Goal: Information Seeking & Learning: Learn about a topic

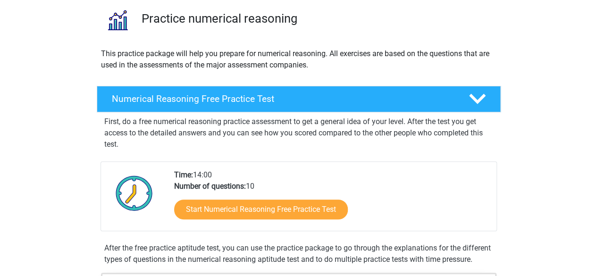
scroll to position [75, 0]
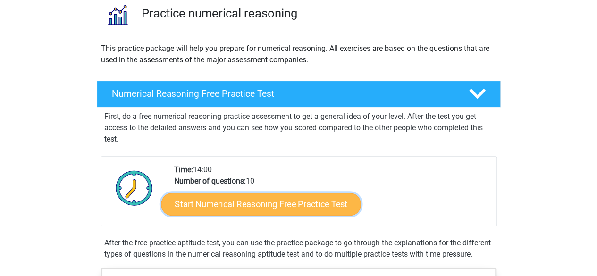
click at [291, 201] on link "Start Numerical Reasoning Free Practice Test" at bounding box center [260, 203] width 199 height 23
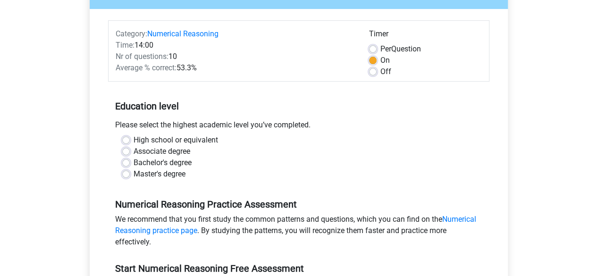
scroll to position [111, 0]
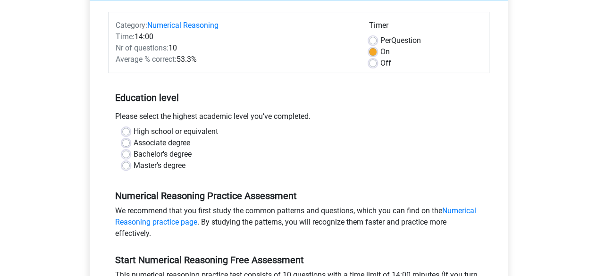
click at [173, 153] on label "Bachelor's degree" at bounding box center [162, 154] width 58 height 11
click at [130, 153] on input "Bachelor's degree" at bounding box center [126, 153] width 8 height 9
radio input "true"
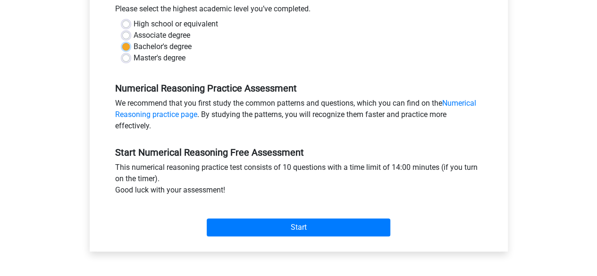
scroll to position [218, 0]
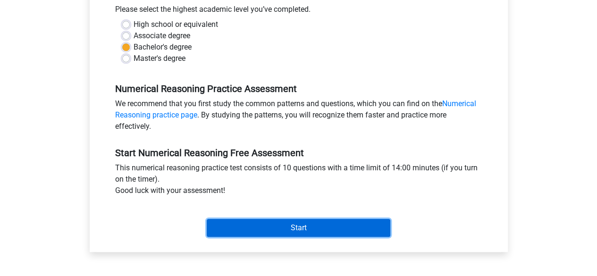
click at [258, 224] on input "Start" at bounding box center [298, 228] width 183 height 18
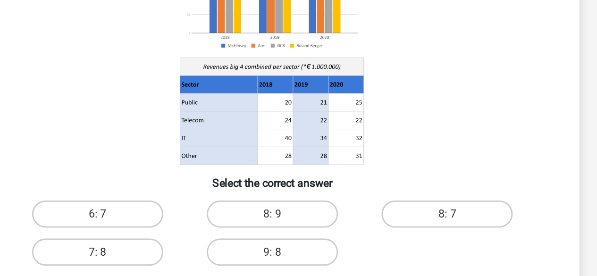
scroll to position [75, 0]
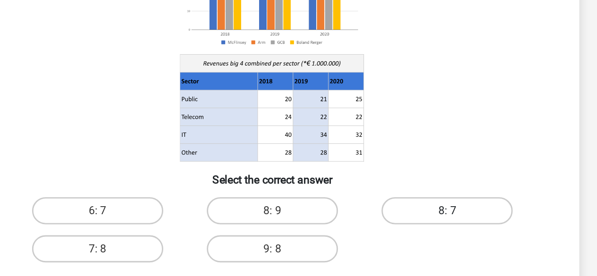
click at [404, 198] on label "8: 7" at bounding box center [419, 200] width 91 height 19
click at [420, 200] on input "8: 7" at bounding box center [423, 203] width 6 height 6
radio input "true"
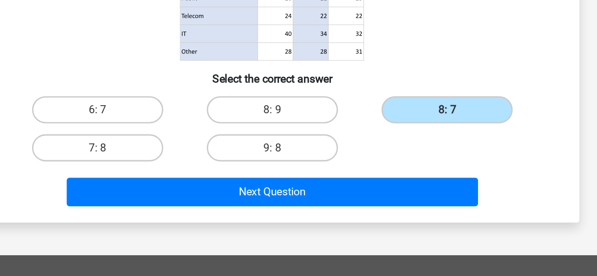
scroll to position [116, 0]
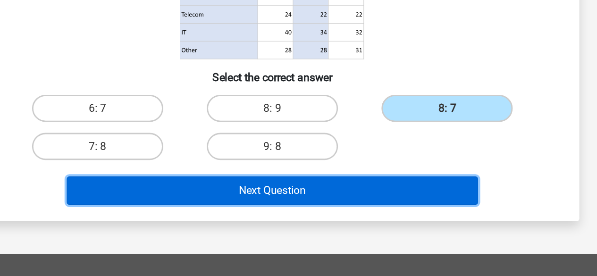
click at [362, 219] on button "Next Question" at bounding box center [298, 217] width 285 height 20
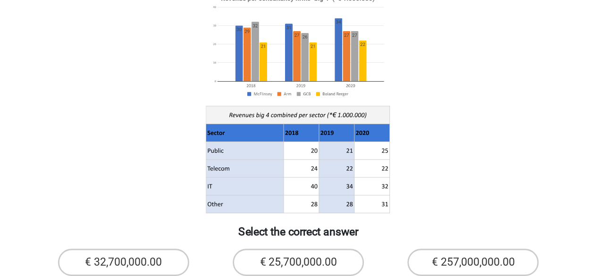
scroll to position [63, 0]
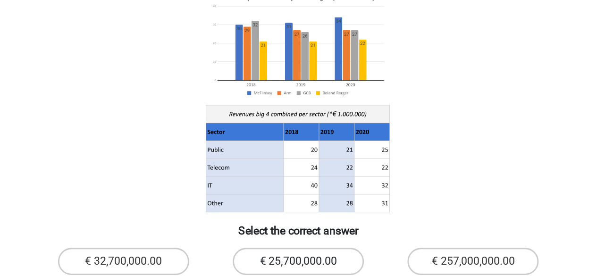
click at [325, 232] on label "€ 25,700,000.00" at bounding box center [298, 241] width 91 height 19
click at [304, 241] on input "€ 25,700,000.00" at bounding box center [301, 244] width 6 height 6
radio input "true"
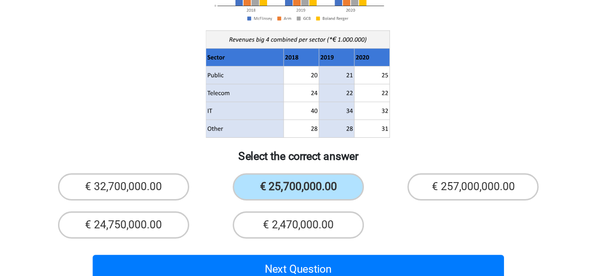
scroll to position [92, 0]
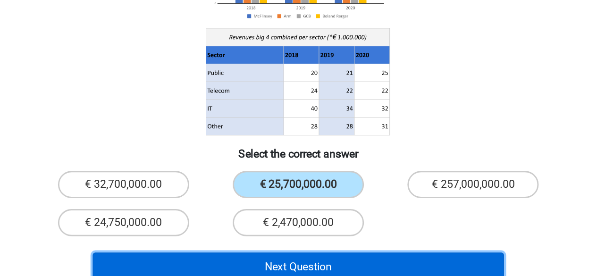
click at [360, 259] on button "Next Question" at bounding box center [298, 269] width 285 height 20
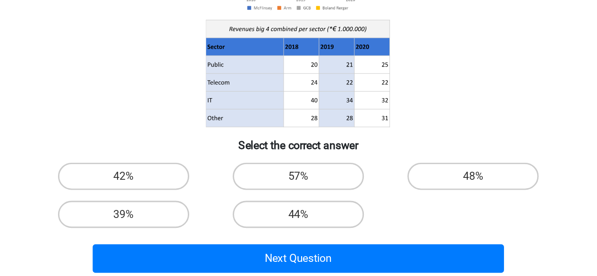
scroll to position [70, 0]
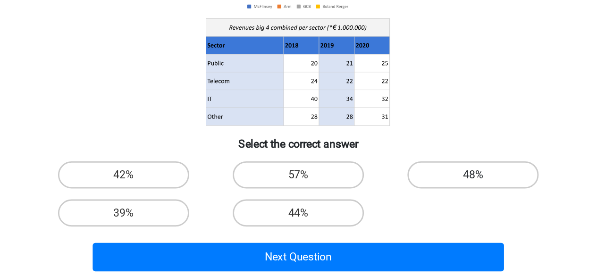
click at [382, 202] on label "48%" at bounding box center [419, 205] width 91 height 19
click at [420, 206] on input "48%" at bounding box center [423, 209] width 6 height 6
radio input "true"
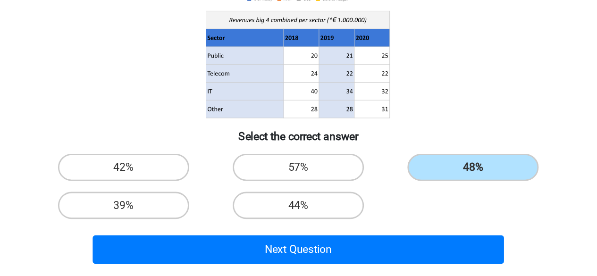
scroll to position [76, 0]
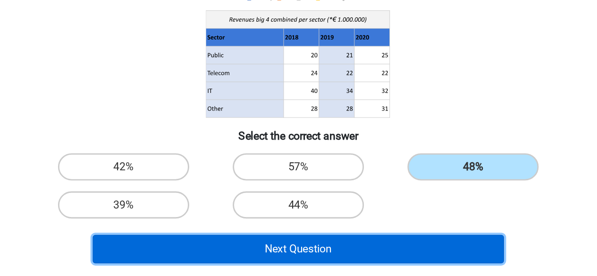
click at [348, 261] on button "Next Question" at bounding box center [298, 257] width 285 height 20
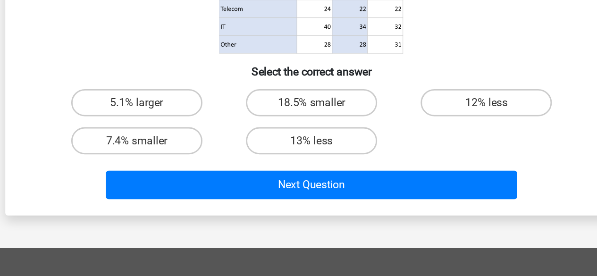
scroll to position [121, 0]
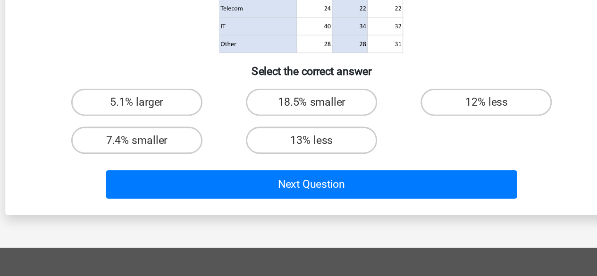
click at [182, 182] on input "7.4% smaller" at bounding box center [180, 185] width 6 height 6
radio input "true"
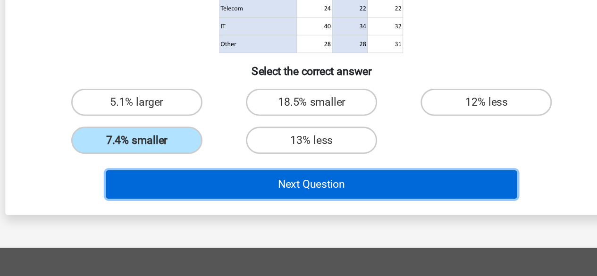
click at [279, 205] on button "Next Question" at bounding box center [298, 212] width 285 height 20
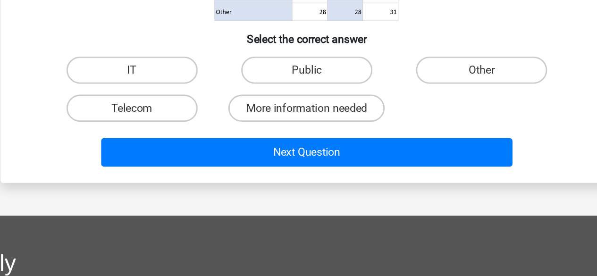
scroll to position [153, 0]
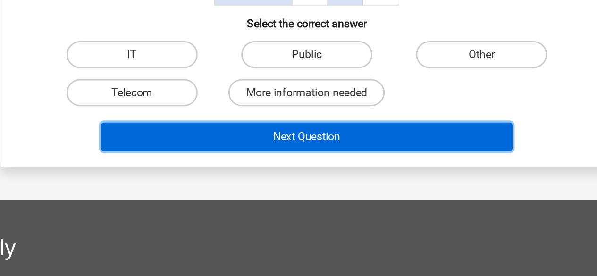
click at [302, 176] on button "Next Question" at bounding box center [298, 179] width 285 height 20
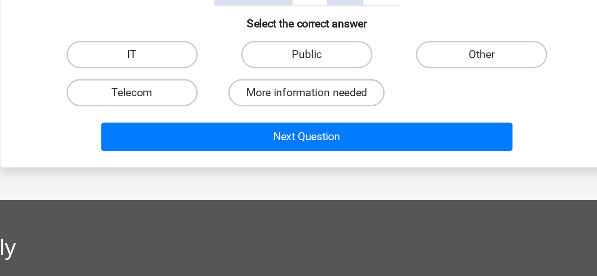
drag, startPoint x: 207, startPoint y: 107, endPoint x: 205, endPoint y: 115, distance: 7.7
click at [205, 115] on div "Which sector has grown the most in absolute terms between 2019 and 2020? Select…" at bounding box center [299, 45] width 418 height 296
click at [205, 115] on label "IT" at bounding box center [177, 122] width 91 height 19
click at [183, 122] on input "IT" at bounding box center [180, 125] width 6 height 6
radio input "true"
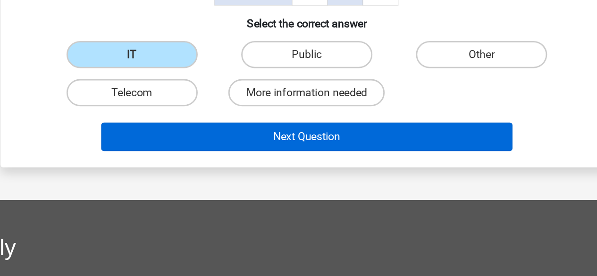
drag, startPoint x: 259, startPoint y: 169, endPoint x: 264, endPoint y: 176, distance: 8.5
click at [264, 176] on div "Next Question" at bounding box center [298, 177] width 395 height 31
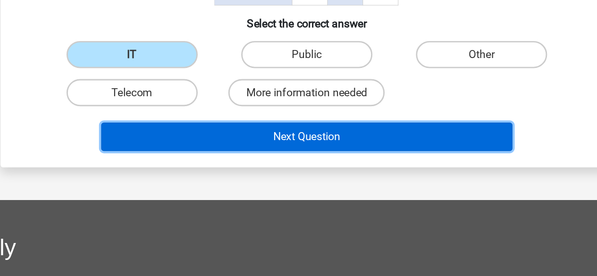
click at [264, 176] on button "Next Question" at bounding box center [298, 179] width 285 height 20
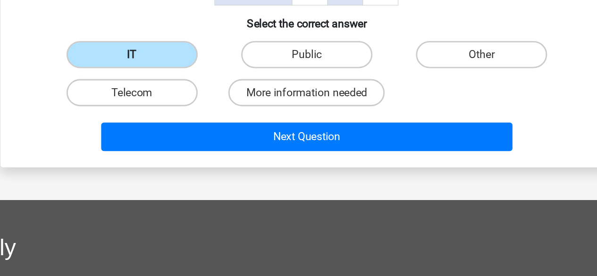
click at [196, 124] on label "IT" at bounding box center [177, 122] width 91 height 19
click at [183, 124] on input "IT" at bounding box center [180, 125] width 6 height 6
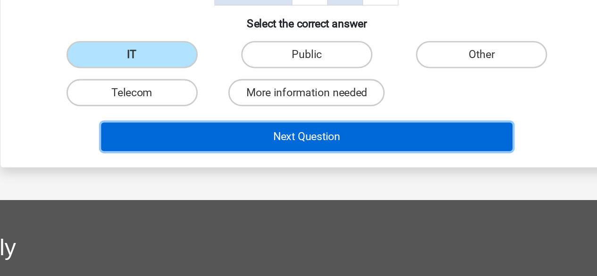
click at [238, 183] on button "Next Question" at bounding box center [298, 179] width 285 height 20
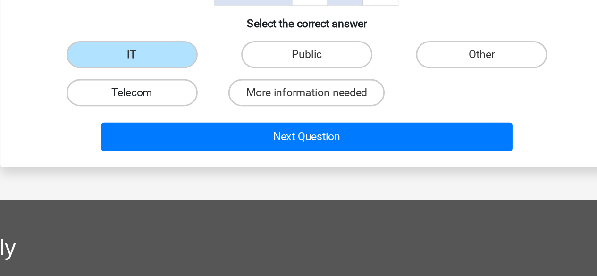
click at [192, 148] on label "Telecom" at bounding box center [177, 148] width 91 height 19
click at [183, 149] on input "Telecom" at bounding box center [180, 152] width 6 height 6
radio input "true"
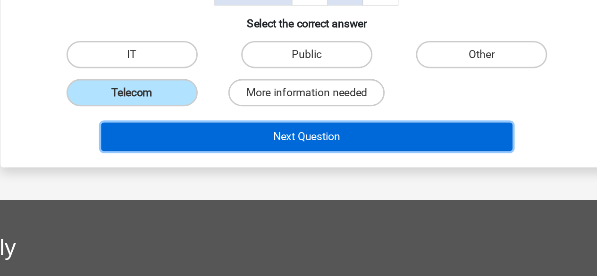
click at [252, 173] on button "Next Question" at bounding box center [298, 179] width 285 height 20
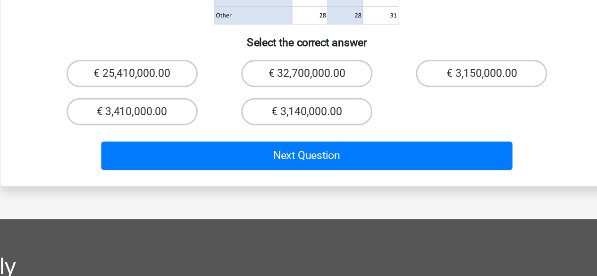
scroll to position [160, 0]
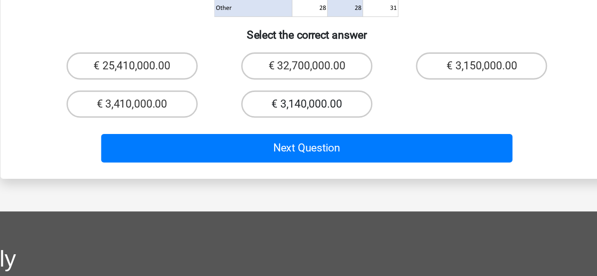
click at [296, 147] on label "€ 3,140,000.00" at bounding box center [298, 156] width 91 height 19
click at [298, 157] on input "€ 3,140,000.00" at bounding box center [301, 160] width 6 height 6
radio input "true"
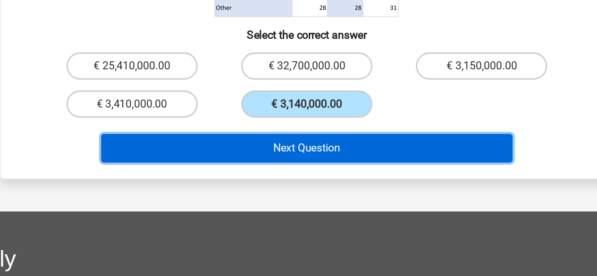
click at [298, 177] on button "Next Question" at bounding box center [298, 187] width 285 height 20
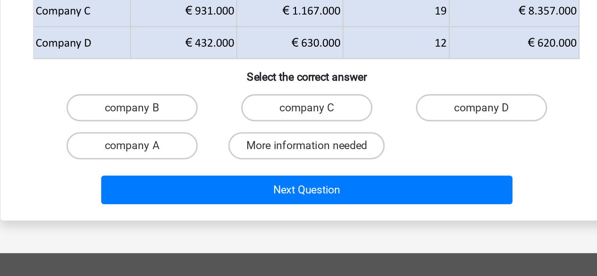
scroll to position [84, 0]
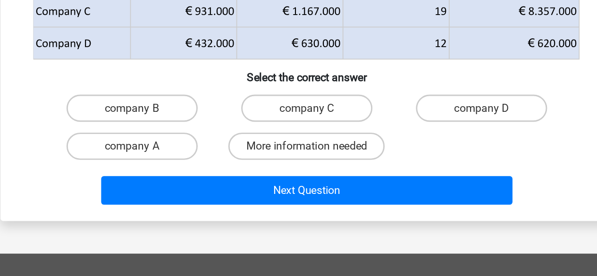
click at [299, 162] on input "company C" at bounding box center [301, 162] width 6 height 6
radio input "true"
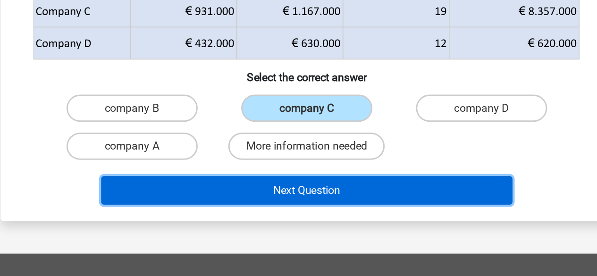
click at [315, 209] on button "Next Question" at bounding box center [298, 216] width 285 height 20
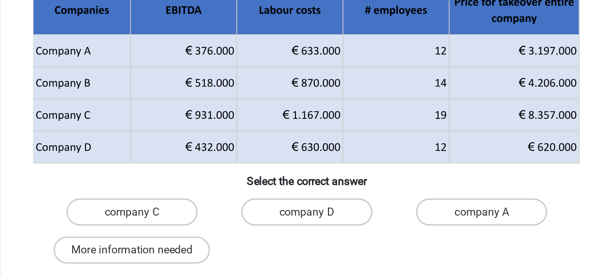
scroll to position [17, 0]
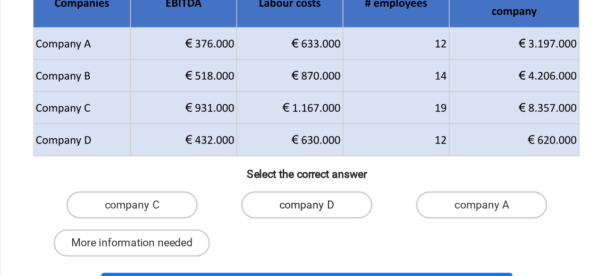
click at [316, 232] on label "company D" at bounding box center [298, 226] width 91 height 19
click at [304, 232] on input "company D" at bounding box center [301, 229] width 6 height 6
radio input "true"
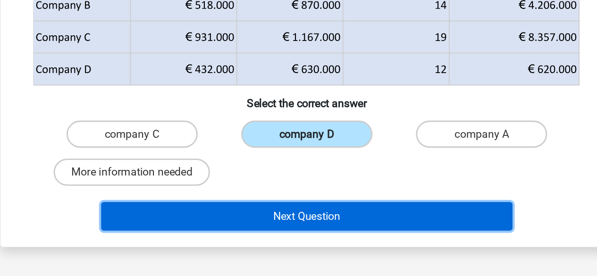
click at [316, 232] on button "Next Question" at bounding box center [298, 234] width 285 height 20
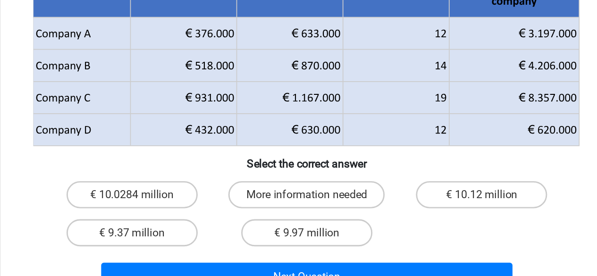
scroll to position [54, 0]
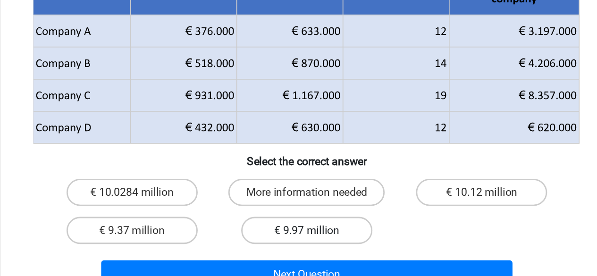
click at [318, 246] on label "€ 9.97 million" at bounding box center [298, 244] width 91 height 19
click at [304, 246] on input "€ 9.97 million" at bounding box center [301, 247] width 6 height 6
radio input "true"
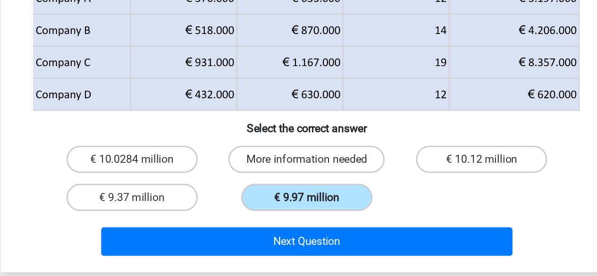
scroll to position [79, 0]
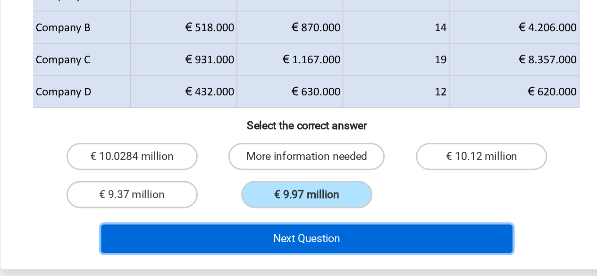
click at [319, 254] on button "Next Question" at bounding box center [298, 250] width 285 height 20
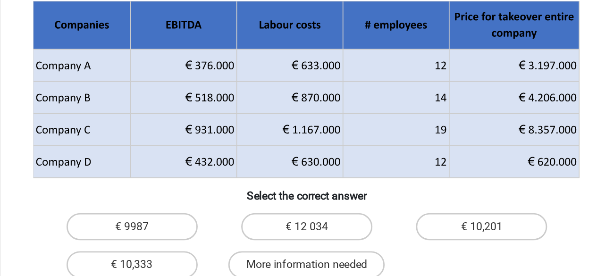
scroll to position [43, 0]
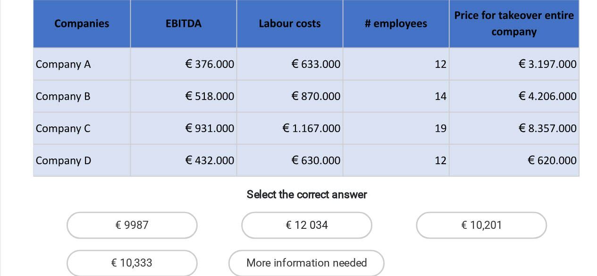
click at [312, 216] on label "€ 12 034" at bounding box center [298, 214] width 91 height 19
click at [304, 216] on input "€ 12 034" at bounding box center [301, 218] width 6 height 6
radio input "true"
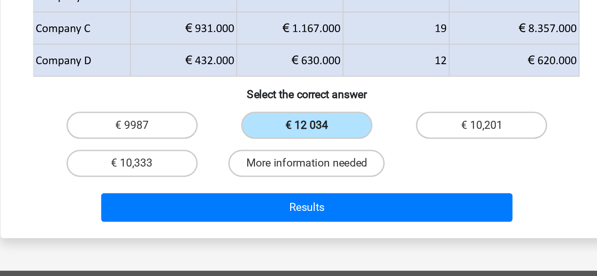
scroll to position [86, 0]
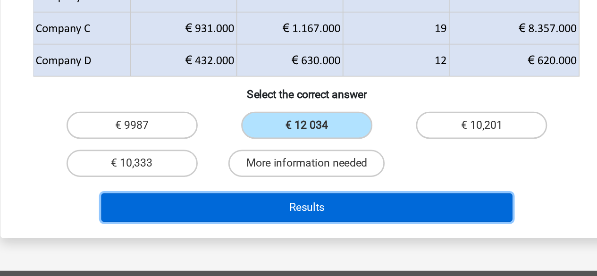
click at [314, 233] on button "Results" at bounding box center [298, 228] width 285 height 20
